Goal: Information Seeking & Learning: Find specific fact

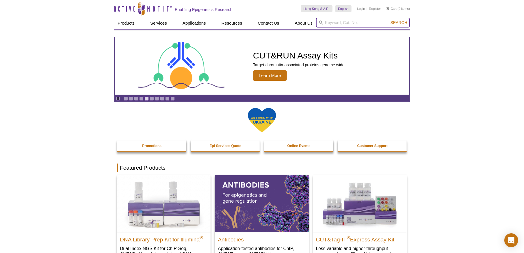
click at [376, 23] on input "search" at bounding box center [363, 23] width 94 height 10
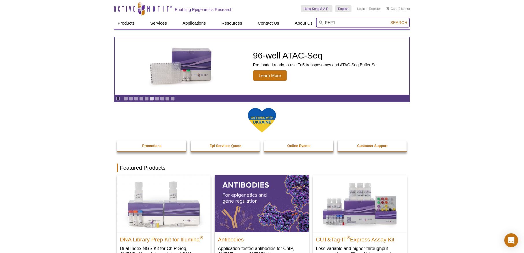
type input "PHF1"
click at [389, 20] on button "Search" at bounding box center [399, 22] width 20 height 5
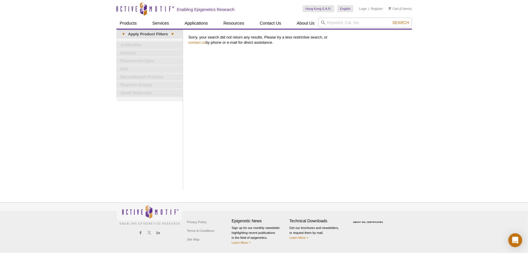
click at [373, 86] on div "Print Results Sorry, your search did not return any results. Please try a less …" at bounding box center [299, 109] width 227 height 160
click at [334, 25] on input "search" at bounding box center [365, 23] width 94 height 10
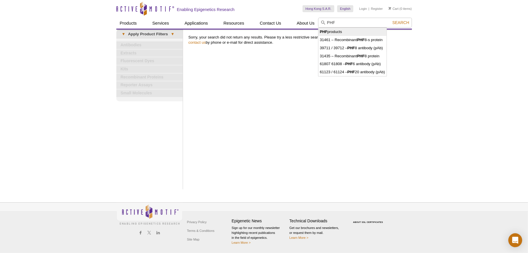
click at [359, 34] on li "PHF products" at bounding box center [353, 32] width 68 height 8
type input "PHF products"
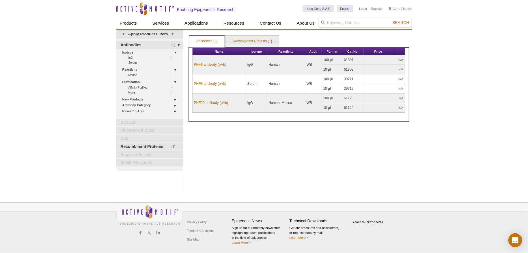
click at [311, 149] on div "Print Results Antibodies (3) Recombinant Proteins (1) Antibodies (3) Antibodies…" at bounding box center [299, 109] width 227 height 160
